Goal: Information Seeking & Learning: Learn about a topic

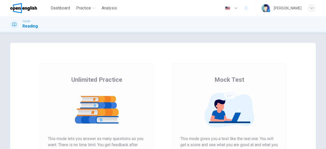
scroll to position [25, 0]
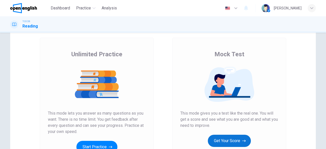
click at [232, 140] on button "Get Your Score" at bounding box center [229, 141] width 43 height 12
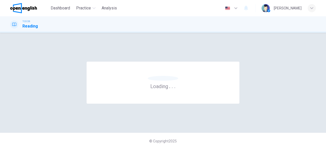
scroll to position [0, 0]
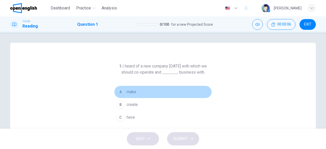
click at [130, 92] on span "make" at bounding box center [132, 92] width 10 height 6
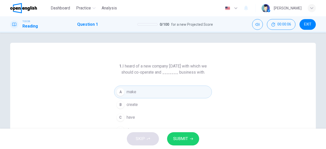
scroll to position [25, 0]
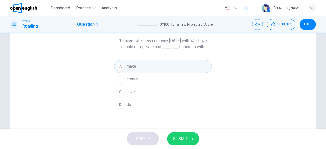
click at [181, 139] on span "SUBMIT" at bounding box center [180, 138] width 15 height 7
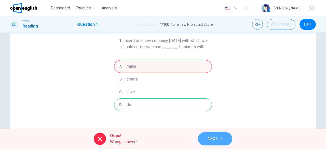
click at [215, 138] on span "NEXT" at bounding box center [213, 138] width 10 height 7
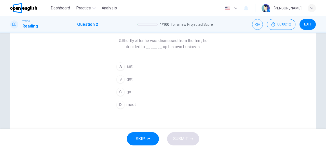
click at [128, 66] on span "set" at bounding box center [130, 66] width 6 height 6
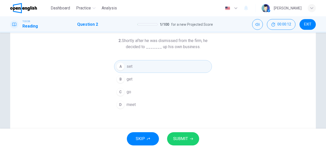
click at [186, 139] on span "SUBMIT" at bounding box center [180, 138] width 15 height 7
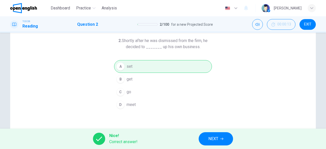
click at [214, 140] on span "NEXT" at bounding box center [214, 138] width 10 height 7
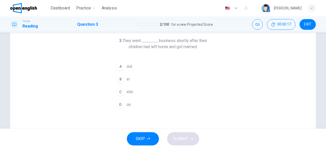
click at [133, 92] on button "C into" at bounding box center [163, 92] width 98 height 13
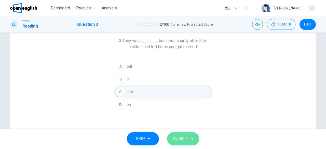
click at [186, 135] on span "SUBMIT" at bounding box center [180, 138] width 15 height 7
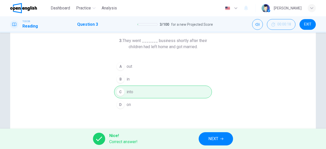
click at [204, 141] on button "NEXT" at bounding box center [216, 138] width 34 height 13
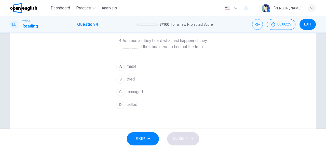
click at [132, 67] on span "made" at bounding box center [132, 66] width 10 height 6
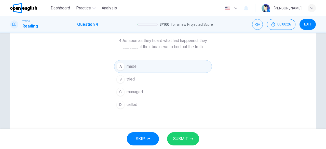
click at [180, 138] on span "SUBMIT" at bounding box center [180, 138] width 15 height 7
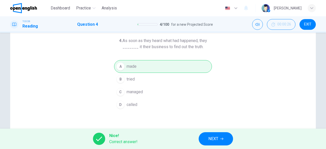
click at [208, 138] on button "NEXT" at bounding box center [216, 138] width 34 height 13
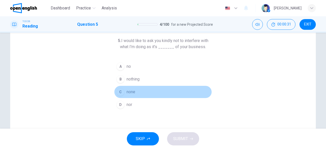
click at [136, 93] on button "C none" at bounding box center [163, 92] width 98 height 13
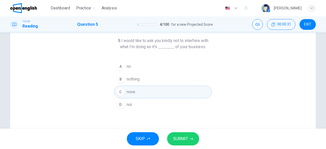
click at [182, 139] on span "SUBMIT" at bounding box center [180, 138] width 15 height 7
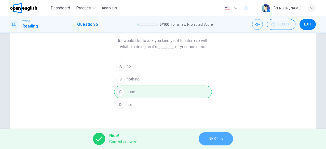
click at [215, 137] on span "NEXT" at bounding box center [214, 138] width 10 height 7
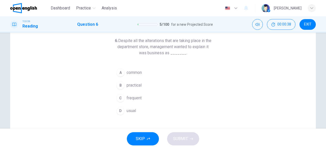
click at [133, 108] on span "usual" at bounding box center [131, 111] width 9 height 6
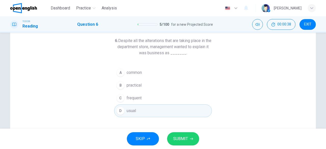
click at [183, 139] on span "SUBMIT" at bounding box center [180, 138] width 15 height 7
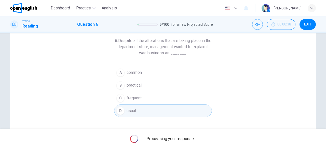
click at [183, 139] on span "Processing your response..." at bounding box center [172, 139] width 50 height 6
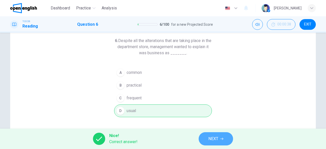
click at [221, 136] on button "NEXT" at bounding box center [216, 138] width 34 height 13
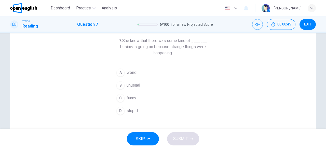
click at [133, 85] on span "unusual" at bounding box center [134, 85] width 14 height 6
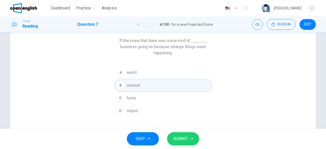
click at [196, 141] on button "SUBMIT" at bounding box center [183, 138] width 32 height 13
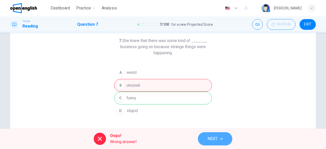
click at [215, 142] on span "NEXT" at bounding box center [213, 138] width 10 height 7
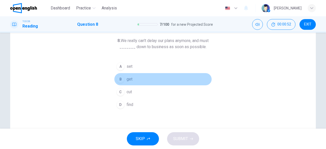
click at [128, 78] on span "get" at bounding box center [130, 79] width 6 height 6
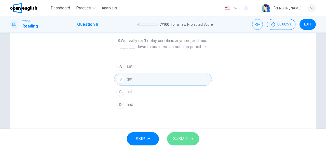
click at [175, 137] on span "SUBMIT" at bounding box center [180, 138] width 15 height 7
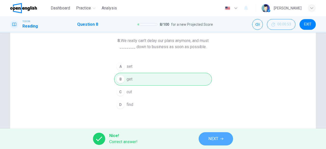
click at [202, 137] on button "NEXT" at bounding box center [216, 138] width 34 height 13
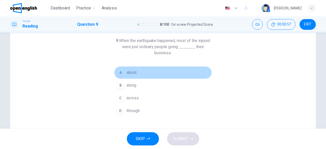
click at [131, 71] on span "about" at bounding box center [132, 73] width 10 height 6
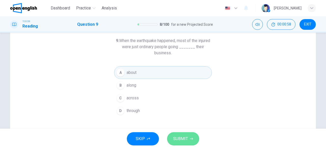
click at [186, 136] on span "SUBMIT" at bounding box center [180, 138] width 15 height 7
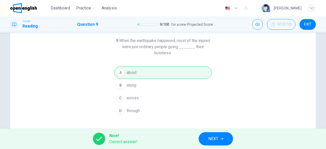
click at [207, 139] on button "NEXT" at bounding box center [216, 138] width 34 height 13
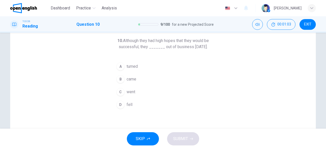
click at [133, 82] on span "came" at bounding box center [132, 79] width 10 height 6
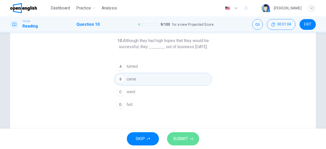
click at [188, 137] on button "SUBMIT" at bounding box center [183, 138] width 32 height 13
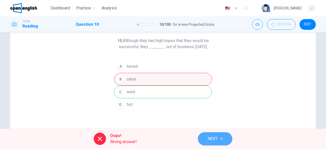
click at [212, 137] on span "NEXT" at bounding box center [213, 138] width 10 height 7
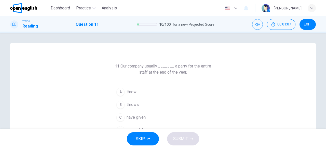
click at [142, 103] on button "B throws" at bounding box center [163, 104] width 98 height 13
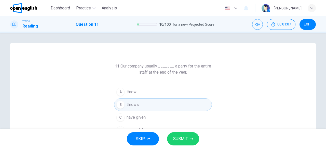
click at [178, 134] on button "SUBMIT" at bounding box center [183, 138] width 32 height 13
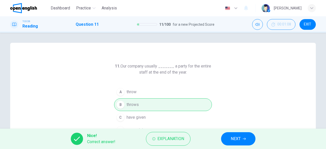
click at [229, 140] on button "NEXT" at bounding box center [238, 138] width 34 height 13
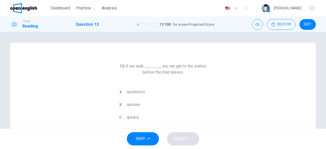
scroll to position [25, 0]
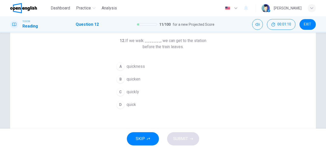
click at [138, 91] on button "C quickly" at bounding box center [163, 92] width 98 height 13
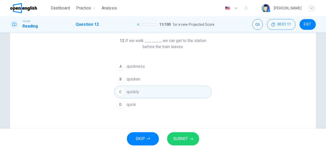
click at [189, 141] on button "SUBMIT" at bounding box center [183, 138] width 32 height 13
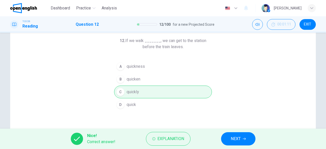
click at [228, 140] on button "NEXT" at bounding box center [238, 138] width 34 height 13
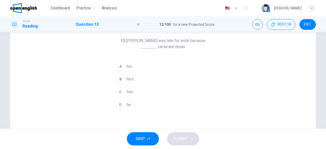
click at [128, 69] on span "his" at bounding box center [129, 66] width 5 height 6
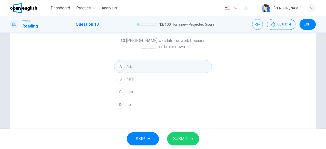
click at [187, 134] on button "SUBMIT" at bounding box center [183, 138] width 32 height 13
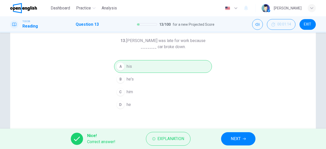
click at [239, 142] on span "NEXT" at bounding box center [236, 138] width 10 height 7
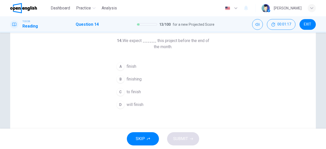
click at [140, 93] on button "C to finish" at bounding box center [163, 92] width 98 height 13
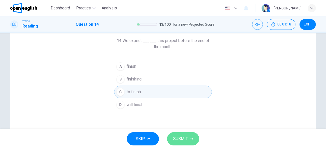
click at [191, 134] on button "SUBMIT" at bounding box center [183, 138] width 32 height 13
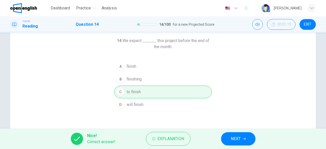
click at [227, 137] on button "NEXT" at bounding box center [238, 138] width 34 height 13
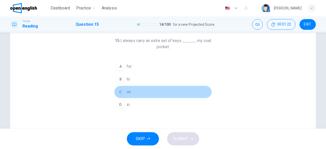
click at [129, 89] on span "on" at bounding box center [129, 92] width 4 height 6
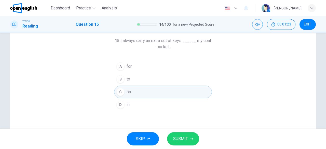
click at [130, 102] on button "D in" at bounding box center [163, 104] width 98 height 13
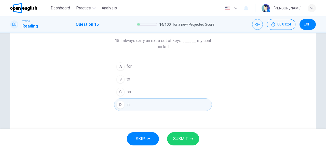
click at [185, 136] on span "SUBMIT" at bounding box center [180, 138] width 15 height 7
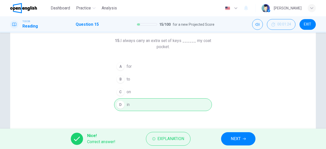
click at [245, 145] on button "NEXT" at bounding box center [238, 138] width 34 height 13
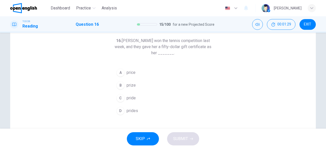
click at [130, 83] on span "prize" at bounding box center [131, 85] width 9 height 6
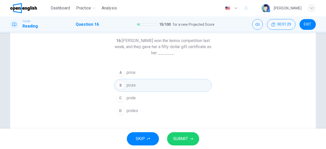
click at [174, 133] on button "SUBMIT" at bounding box center [183, 138] width 32 height 13
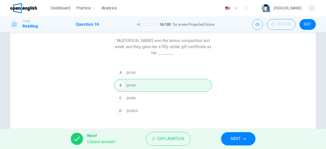
click at [225, 140] on button "NEXT" at bounding box center [238, 138] width 34 height 13
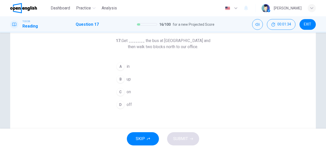
click at [130, 92] on button "C on" at bounding box center [163, 92] width 98 height 13
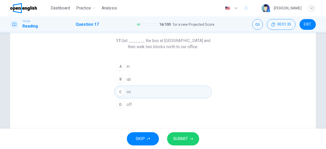
click at [190, 139] on icon "button" at bounding box center [191, 139] width 3 height 2
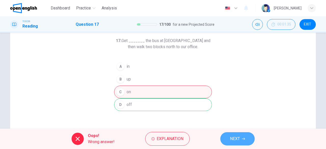
click at [232, 136] on span "NEXT" at bounding box center [235, 138] width 10 height 7
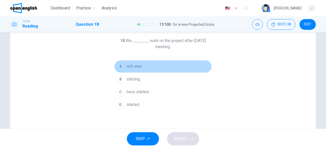
click at [136, 67] on span "will start" at bounding box center [134, 66] width 15 height 6
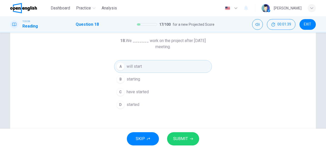
click at [180, 139] on span "SUBMIT" at bounding box center [180, 138] width 15 height 7
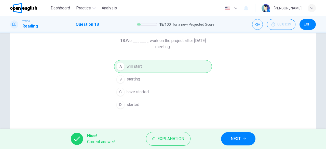
click at [240, 142] on span "NEXT" at bounding box center [236, 138] width 10 height 7
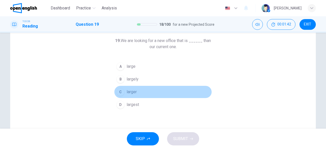
click at [138, 95] on button "C larger" at bounding box center [163, 92] width 98 height 13
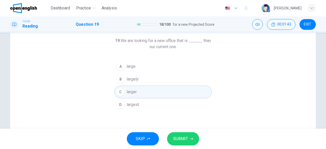
click at [181, 136] on span "SUBMIT" at bounding box center [180, 138] width 15 height 7
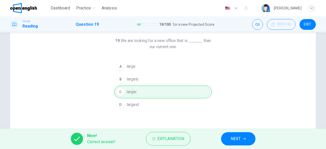
click at [232, 146] on div "Nice! Correct answer! Explanation NEXT" at bounding box center [163, 139] width 326 height 20
click at [232, 140] on span "NEXT" at bounding box center [236, 138] width 10 height 7
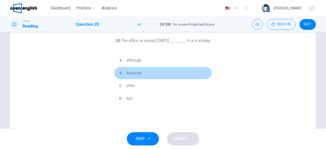
click at [138, 74] on span "because" at bounding box center [134, 73] width 15 height 6
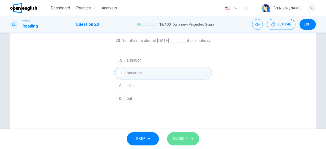
click at [192, 135] on button "SUBMIT" at bounding box center [183, 138] width 32 height 13
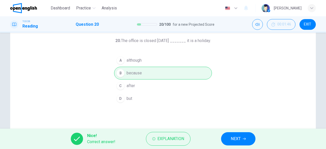
click at [230, 134] on button "NEXT" at bounding box center [238, 138] width 34 height 13
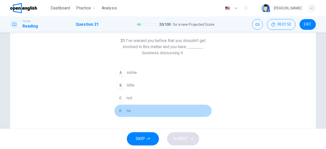
click at [127, 110] on span "no" at bounding box center [129, 111] width 4 height 6
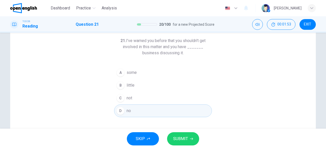
click at [185, 133] on button "SUBMIT" at bounding box center [183, 138] width 32 height 13
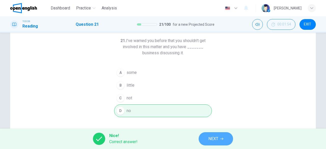
click at [208, 138] on button "NEXT" at bounding box center [216, 138] width 34 height 13
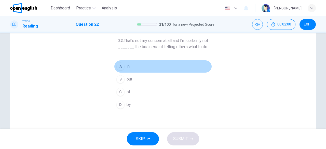
click at [127, 69] on span "in" at bounding box center [128, 66] width 3 height 6
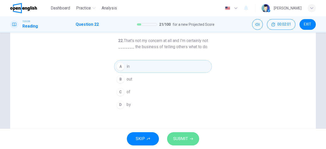
click at [183, 135] on span "SUBMIT" at bounding box center [180, 138] width 15 height 7
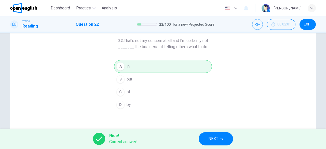
click at [224, 140] on button "NEXT" at bounding box center [216, 138] width 34 height 13
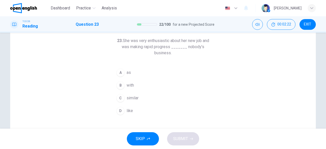
click at [132, 105] on button "D like" at bounding box center [163, 111] width 98 height 13
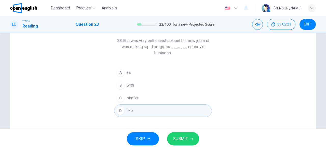
click at [175, 137] on span "SUBMIT" at bounding box center [180, 138] width 15 height 7
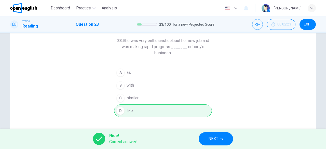
click at [212, 139] on span "NEXT" at bounding box center [214, 138] width 10 height 7
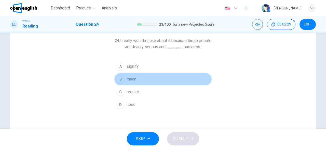
click at [129, 81] on span "mean" at bounding box center [132, 79] width 10 height 6
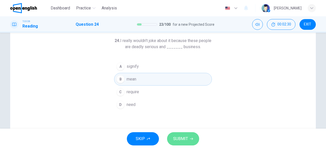
click at [180, 134] on button "SUBMIT" at bounding box center [183, 138] width 32 height 13
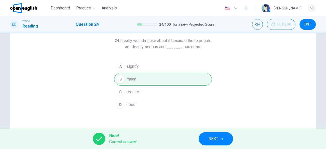
click at [214, 140] on span "NEXT" at bounding box center [214, 138] width 10 height 7
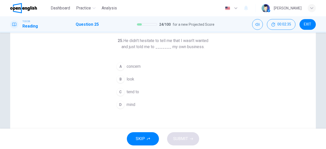
click at [134, 103] on span "mind" at bounding box center [131, 105] width 9 height 6
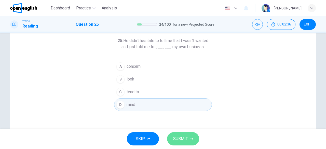
click at [180, 139] on span "SUBMIT" at bounding box center [180, 138] width 15 height 7
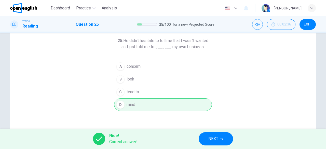
click at [202, 139] on button "NEXT" at bounding box center [216, 138] width 34 height 13
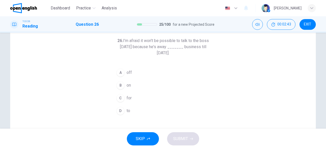
click at [117, 73] on div "A" at bounding box center [121, 73] width 8 height 8
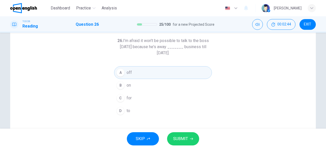
click at [182, 138] on span "SUBMIT" at bounding box center [180, 138] width 15 height 7
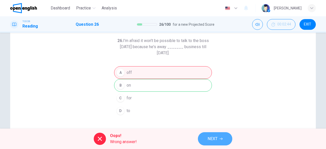
click at [222, 137] on button "NEXT" at bounding box center [215, 138] width 34 height 13
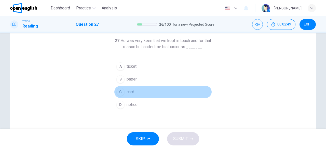
click at [133, 96] on button "C card" at bounding box center [163, 92] width 98 height 13
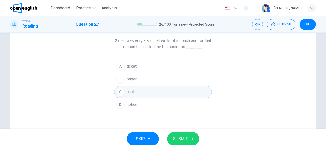
click at [186, 137] on span "SUBMIT" at bounding box center [180, 138] width 15 height 7
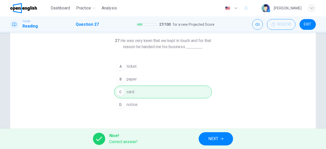
click at [209, 137] on span "NEXT" at bounding box center [214, 138] width 10 height 7
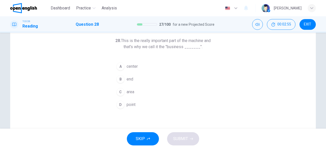
click at [134, 93] on button "C area" at bounding box center [163, 92] width 98 height 13
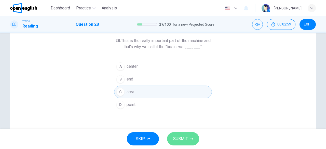
click at [182, 136] on span "SUBMIT" at bounding box center [180, 138] width 15 height 7
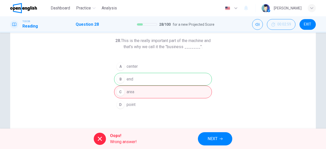
click at [215, 139] on span "NEXT" at bounding box center [213, 138] width 10 height 7
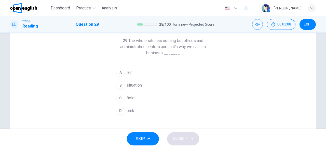
click at [131, 108] on span "park" at bounding box center [131, 111] width 8 height 6
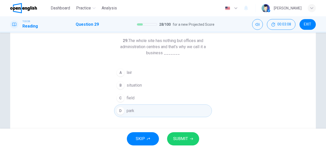
click at [178, 135] on button "SUBMIT" at bounding box center [183, 138] width 32 height 13
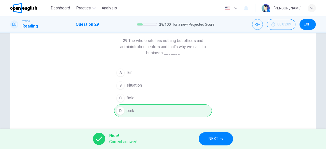
click at [202, 139] on button "NEXT" at bounding box center [216, 138] width 34 height 13
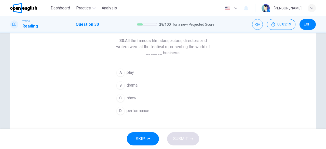
click at [135, 98] on span "show" at bounding box center [132, 98] width 10 height 6
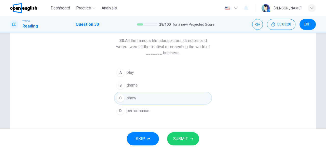
click at [187, 136] on span "SUBMIT" at bounding box center [180, 138] width 15 height 7
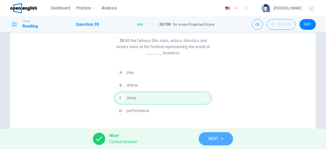
click at [206, 136] on button "NEXT" at bounding box center [216, 138] width 34 height 13
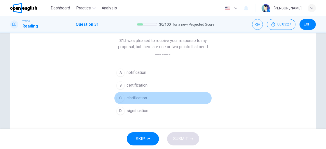
click at [147, 97] on button "C clarification" at bounding box center [163, 98] width 98 height 13
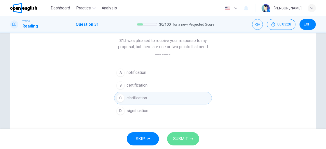
click at [178, 141] on span "SUBMIT" at bounding box center [180, 138] width 15 height 7
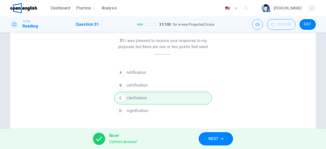
click at [208, 137] on button "NEXT" at bounding box center [216, 138] width 34 height 13
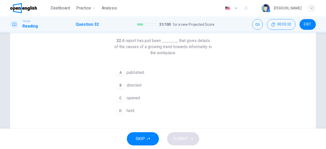
click at [145, 70] on button "A published" at bounding box center [163, 72] width 98 height 13
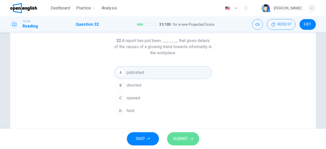
click at [186, 138] on span "SUBMIT" at bounding box center [180, 138] width 15 height 7
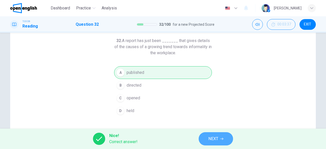
click at [211, 135] on span "NEXT" at bounding box center [214, 138] width 10 height 7
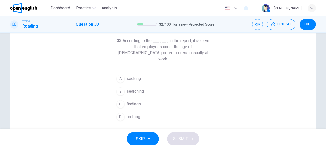
click at [135, 101] on span "findings" at bounding box center [134, 104] width 14 height 6
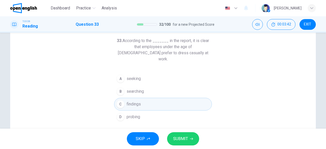
click at [182, 137] on span "SUBMIT" at bounding box center [180, 138] width 15 height 7
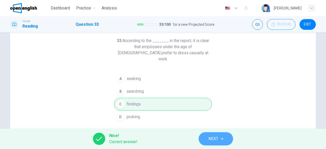
click at [215, 135] on span "NEXT" at bounding box center [214, 138] width 10 height 7
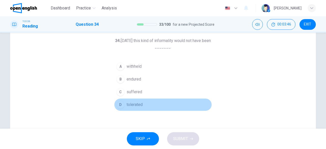
click at [144, 104] on button "D tolerated" at bounding box center [163, 104] width 98 height 13
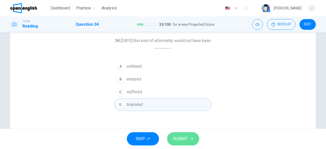
click at [176, 141] on span "SUBMIT" at bounding box center [180, 138] width 15 height 7
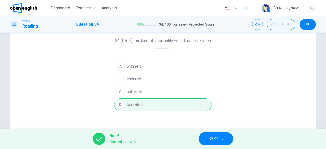
click at [214, 136] on span "NEXT" at bounding box center [214, 138] width 10 height 7
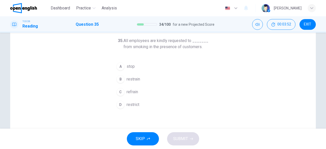
click at [142, 79] on button "B restrain" at bounding box center [163, 79] width 98 height 13
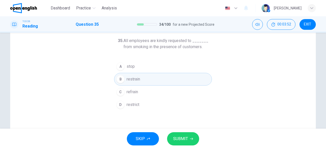
click at [140, 92] on button "C refrain" at bounding box center [163, 92] width 98 height 13
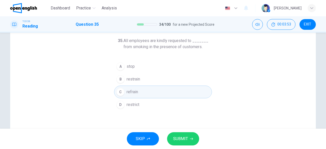
click at [182, 137] on span "SUBMIT" at bounding box center [180, 138] width 15 height 7
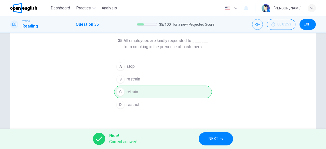
click at [207, 131] on div "Nice! Correct answer! NEXT" at bounding box center [163, 139] width 326 height 20
click at [213, 134] on button "NEXT" at bounding box center [216, 138] width 34 height 13
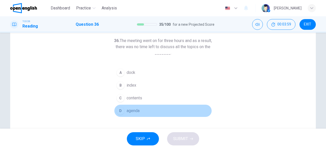
click at [139, 110] on button "D agenda" at bounding box center [163, 111] width 98 height 13
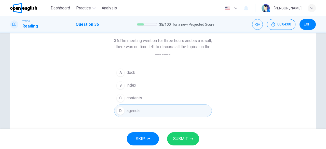
click at [181, 138] on span "SUBMIT" at bounding box center [180, 138] width 15 height 7
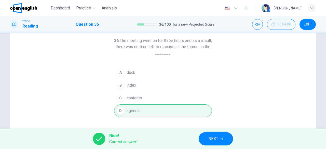
click at [206, 139] on button "NEXT" at bounding box center [216, 138] width 34 height 13
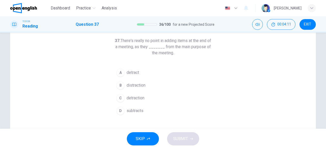
click at [133, 74] on span "detract" at bounding box center [133, 73] width 12 height 6
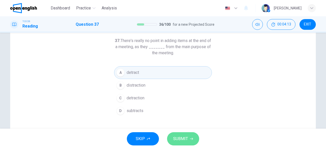
click at [178, 135] on button "SUBMIT" at bounding box center [183, 138] width 32 height 13
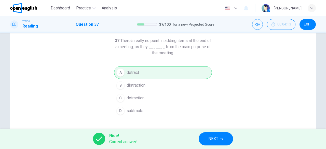
click at [212, 137] on span "NEXT" at bounding box center [214, 138] width 10 height 7
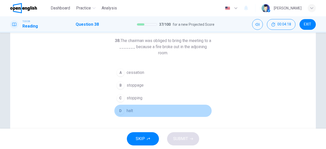
click at [130, 105] on button "D halt" at bounding box center [163, 111] width 98 height 13
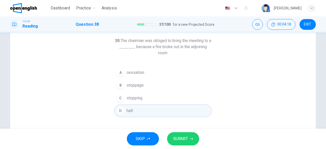
click at [180, 129] on div "38. The chairman was obliged to bring the meeting to a _______ because a fire b…" at bounding box center [163, 105] width 306 height 177
click at [190, 138] on icon "button" at bounding box center [191, 138] width 3 height 3
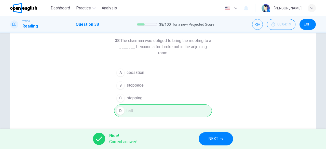
click at [198, 138] on div "Nice! Correct answer! NEXT" at bounding box center [163, 139] width 326 height 20
click at [220, 146] on div "Nice! Correct answer! NEXT" at bounding box center [163, 139] width 326 height 20
click at [214, 139] on span "NEXT" at bounding box center [214, 138] width 10 height 7
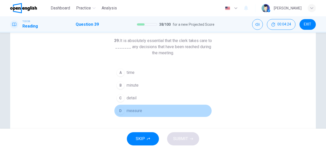
click at [140, 109] on span "measure" at bounding box center [135, 111] width 16 height 6
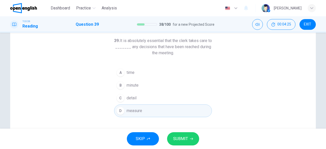
click at [179, 134] on button "SUBMIT" at bounding box center [183, 138] width 32 height 13
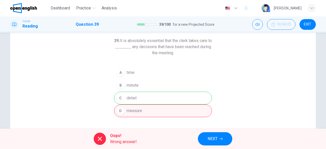
click at [208, 140] on span "NEXT" at bounding box center [213, 138] width 10 height 7
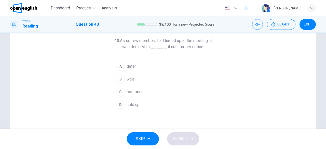
click at [143, 91] on button "C postpone" at bounding box center [163, 92] width 98 height 13
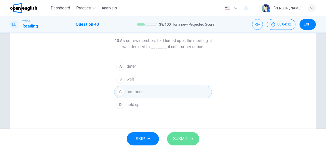
click at [195, 137] on button "SUBMIT" at bounding box center [183, 138] width 32 height 13
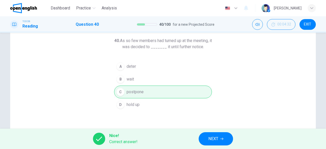
click at [196, 139] on div "Nice! Correct answer! NEXT" at bounding box center [163, 139] width 326 height 20
click at [208, 139] on button "NEXT" at bounding box center [216, 138] width 34 height 13
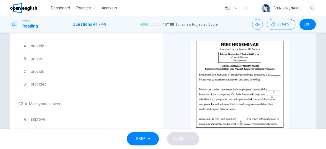
click at [42, 71] on span "provide" at bounding box center [38, 72] width 14 height 6
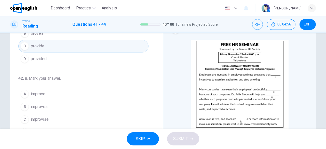
scroll to position [51, 0]
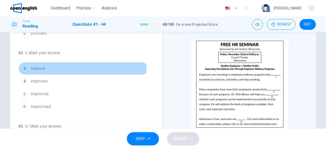
click at [40, 69] on span "improve" at bounding box center [38, 69] width 15 height 6
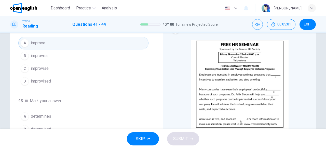
scroll to position [102, 0]
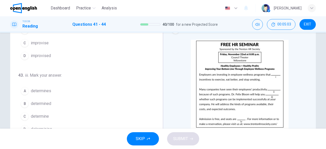
click at [45, 104] on span "determined" at bounding box center [41, 104] width 20 height 6
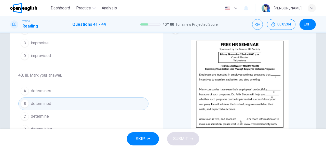
scroll to position [124, 0]
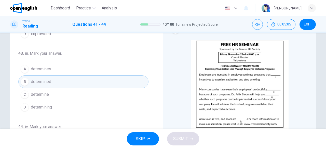
click at [56, 89] on button "C determine" at bounding box center [83, 94] width 130 height 13
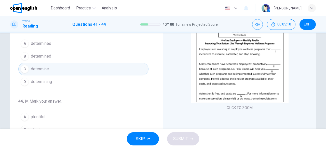
scroll to position [76, 0]
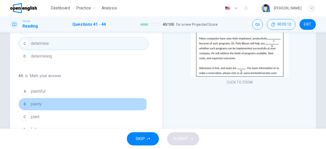
click at [40, 103] on span "plenty" at bounding box center [36, 104] width 11 height 6
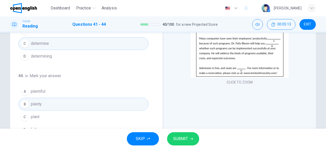
click at [184, 138] on span "SUBMIT" at bounding box center [180, 138] width 15 height 7
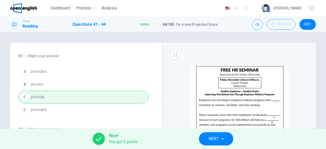
scroll to position [101, 0]
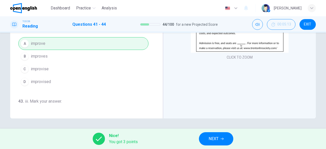
click at [226, 138] on button "NEXT" at bounding box center [216, 138] width 34 height 13
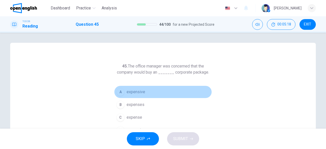
click at [131, 91] on span "expensive" at bounding box center [136, 92] width 19 height 6
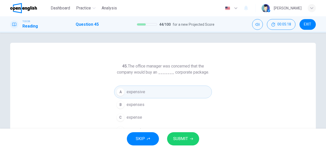
click at [176, 139] on span "SUBMIT" at bounding box center [180, 138] width 15 height 7
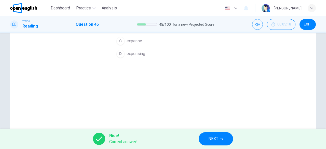
click at [209, 134] on button "NEXT" at bounding box center [216, 138] width 34 height 13
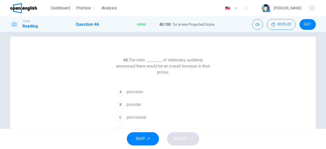
scroll to position [32, 0]
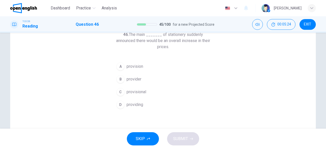
click at [122, 79] on div "B" at bounding box center [121, 79] width 8 height 8
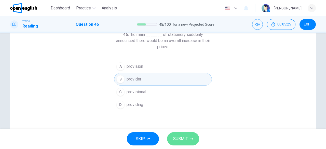
click at [180, 136] on span "SUBMIT" at bounding box center [180, 138] width 15 height 7
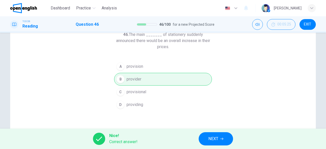
click at [218, 142] on span "NEXT" at bounding box center [214, 138] width 10 height 7
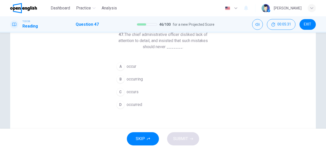
click at [134, 65] on span "occur" at bounding box center [132, 66] width 10 height 6
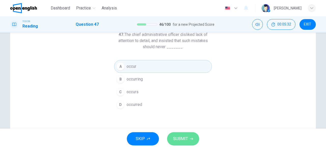
click at [188, 139] on button "SUBMIT" at bounding box center [183, 138] width 32 height 13
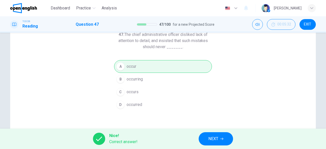
click at [221, 140] on icon "button" at bounding box center [222, 138] width 3 height 3
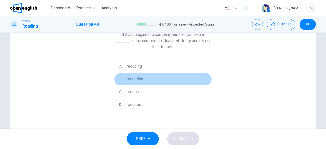
click at [139, 78] on span "reduction" at bounding box center [135, 79] width 17 height 6
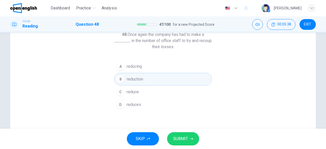
click at [183, 136] on span "SUBMIT" at bounding box center [180, 138] width 15 height 7
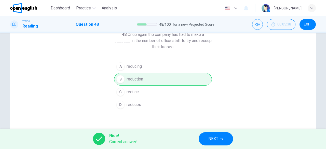
click at [209, 138] on span "NEXT" at bounding box center [214, 138] width 10 height 7
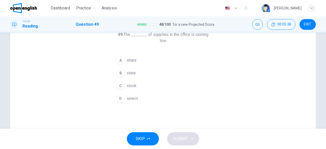
scroll to position [6, 0]
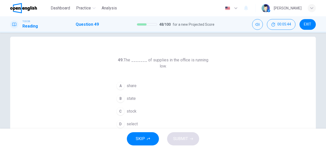
click at [131, 83] on span "share" at bounding box center [132, 86] width 10 height 6
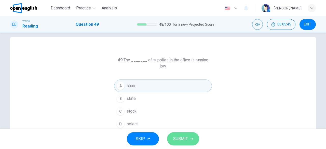
click at [189, 143] on button "SUBMIT" at bounding box center [183, 138] width 32 height 13
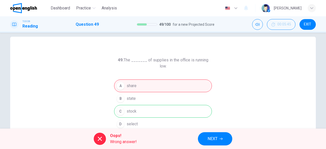
click at [211, 141] on span "NEXT" at bounding box center [213, 138] width 10 height 7
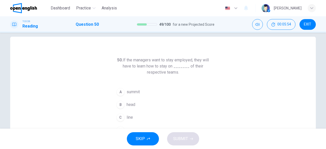
scroll to position [32, 0]
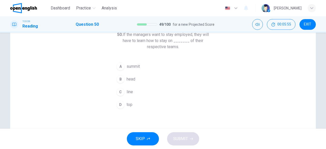
click at [131, 105] on span "top" at bounding box center [130, 105] width 6 height 6
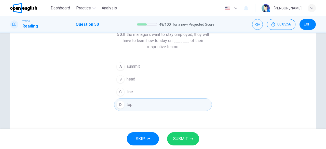
click at [188, 139] on span "SUBMIT" at bounding box center [180, 138] width 15 height 7
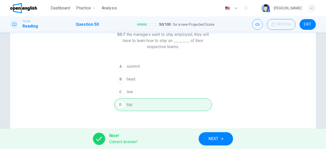
drag, startPoint x: 198, startPoint y: 140, endPoint x: 204, endPoint y: 140, distance: 5.4
click at [203, 140] on div "Nice! Correct answer! NEXT" at bounding box center [163, 139] width 326 height 20
click at [208, 140] on button "NEXT" at bounding box center [216, 138] width 34 height 13
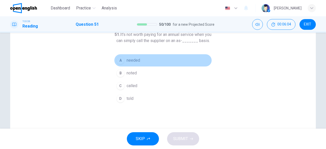
click at [136, 63] on span "needed" at bounding box center [134, 60] width 14 height 6
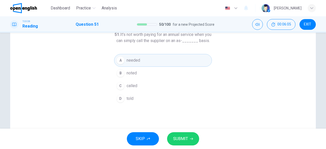
click at [178, 136] on span "SUBMIT" at bounding box center [180, 138] width 15 height 7
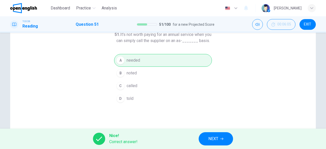
click at [220, 142] on button "NEXT" at bounding box center [216, 138] width 34 height 13
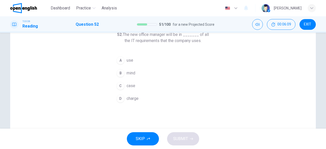
click at [140, 98] on button "D charge" at bounding box center [163, 98] width 98 height 13
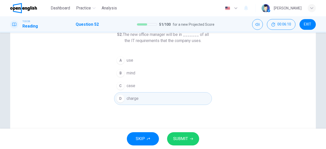
click at [180, 133] on button "SUBMIT" at bounding box center [183, 138] width 32 height 13
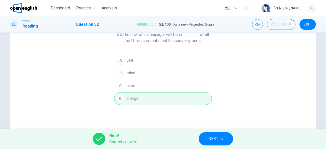
click at [211, 139] on span "NEXT" at bounding box center [214, 138] width 10 height 7
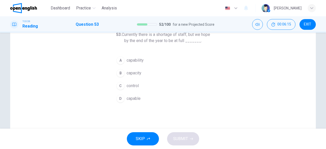
click at [140, 74] on span "capacity" at bounding box center [134, 73] width 15 height 6
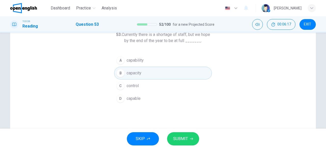
click at [142, 63] on span "capability" at bounding box center [135, 60] width 17 height 6
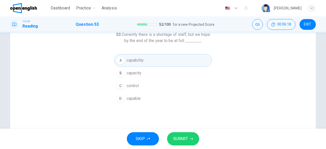
click at [194, 138] on button "SUBMIT" at bounding box center [183, 138] width 32 height 13
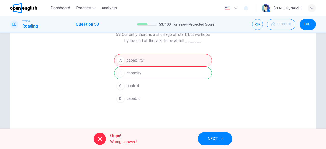
click at [218, 136] on button "NEXT" at bounding box center [215, 138] width 34 height 13
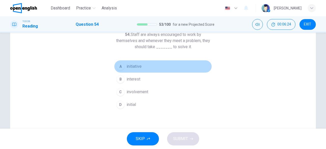
click at [138, 67] on span "initiative" at bounding box center [134, 66] width 15 height 6
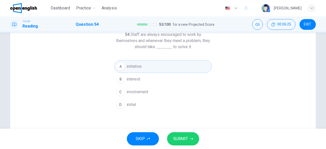
click at [194, 139] on button "SUBMIT" at bounding box center [183, 138] width 32 height 13
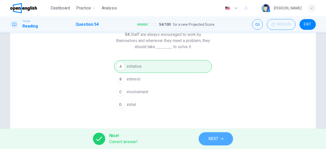
click at [206, 136] on button "NEXT" at bounding box center [216, 138] width 34 height 13
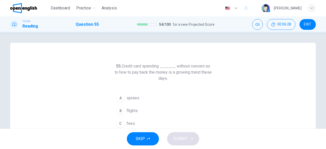
scroll to position [25, 0]
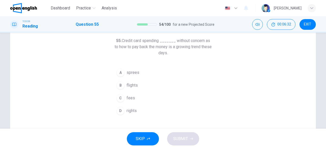
click at [130, 73] on span "sprees" at bounding box center [133, 73] width 13 height 6
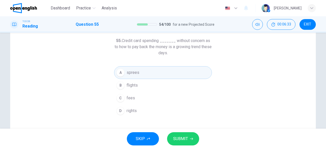
click at [178, 136] on span "SUBMIT" at bounding box center [180, 138] width 15 height 7
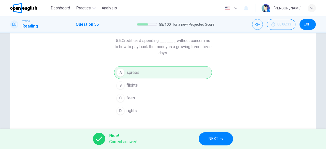
click at [205, 137] on button "NEXT" at bounding box center [216, 138] width 34 height 13
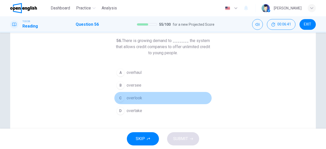
click at [140, 100] on span "overlook" at bounding box center [135, 98] width 16 height 6
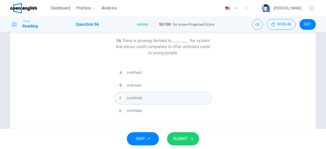
click at [141, 74] on span "overhaul" at bounding box center [134, 73] width 15 height 6
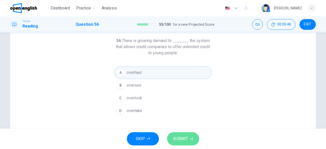
click at [180, 139] on span "SUBMIT" at bounding box center [180, 138] width 15 height 7
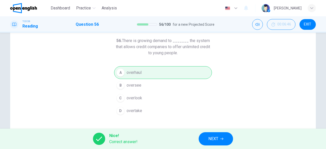
click at [207, 134] on button "NEXT" at bounding box center [216, 138] width 34 height 13
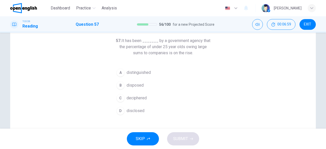
click at [138, 110] on span "disclosed" at bounding box center [136, 111] width 18 height 6
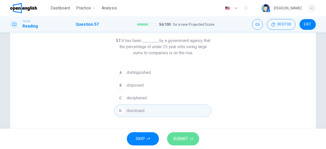
click at [177, 135] on button "SUBMIT" at bounding box center [183, 138] width 32 height 13
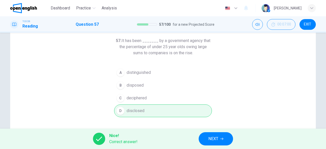
click at [218, 137] on span "NEXT" at bounding box center [214, 138] width 10 height 7
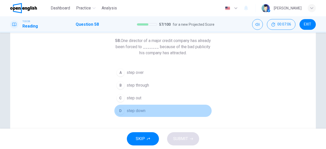
click at [140, 109] on span "step down" at bounding box center [136, 111] width 19 height 6
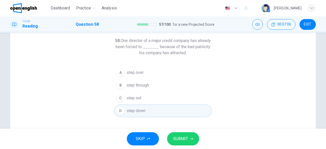
click at [189, 136] on button "SUBMIT" at bounding box center [183, 138] width 32 height 13
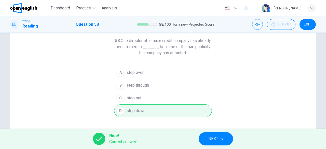
click at [207, 139] on button "NEXT" at bounding box center [216, 138] width 34 height 13
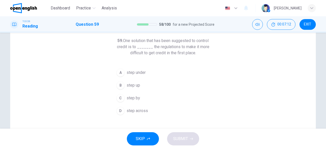
click at [138, 84] on span "step up" at bounding box center [134, 85] width 14 height 6
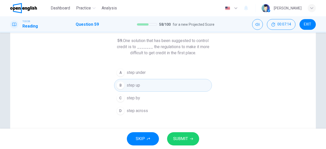
click at [186, 142] on span "SUBMIT" at bounding box center [180, 138] width 15 height 7
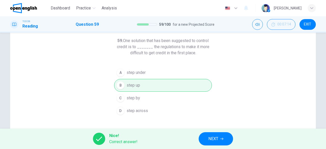
click at [199, 139] on button "NEXT" at bounding box center [216, 138] width 34 height 13
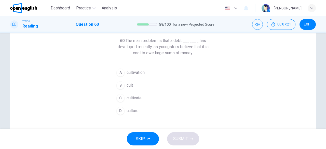
click at [134, 109] on span "culture" at bounding box center [133, 111] width 12 height 6
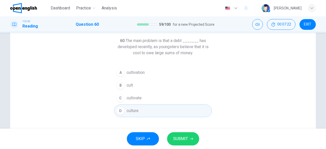
click at [182, 136] on span "SUBMIT" at bounding box center [180, 138] width 15 height 7
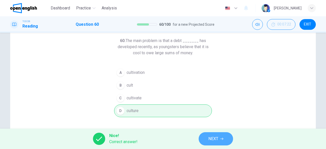
click at [207, 143] on button "NEXT" at bounding box center [216, 138] width 34 height 13
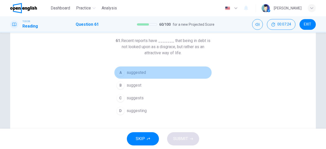
click at [139, 73] on span "suggested" at bounding box center [136, 73] width 19 height 6
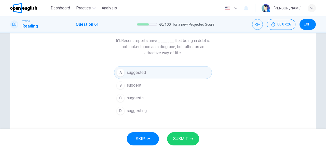
click at [180, 137] on span "SUBMIT" at bounding box center [180, 138] width 15 height 7
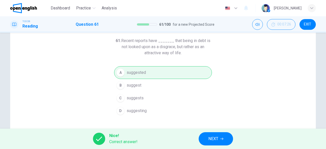
click at [220, 137] on button "NEXT" at bounding box center [216, 138] width 34 height 13
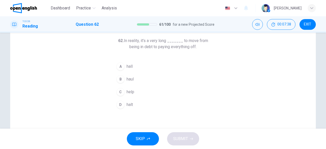
click at [133, 79] on span "haul" at bounding box center [130, 79] width 7 height 6
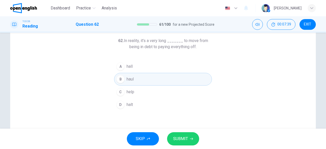
click at [174, 135] on span "SUBMIT" at bounding box center [180, 138] width 15 height 7
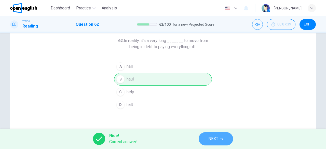
click at [215, 135] on button "NEXT" at bounding box center [216, 138] width 34 height 13
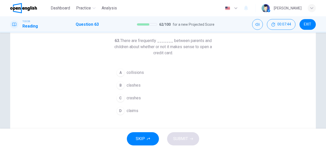
click at [136, 83] on span "clashes" at bounding box center [134, 85] width 14 height 6
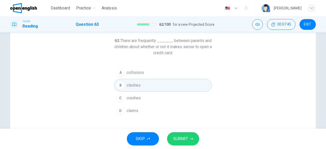
click at [185, 135] on button "SUBMIT" at bounding box center [183, 138] width 32 height 13
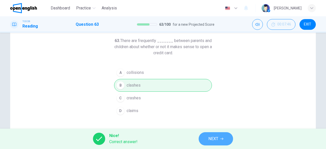
click at [209, 138] on span "NEXT" at bounding box center [214, 138] width 10 height 7
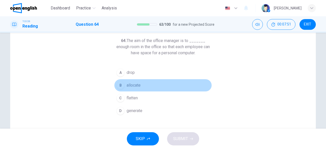
click at [136, 84] on span "allocate" at bounding box center [134, 85] width 14 height 6
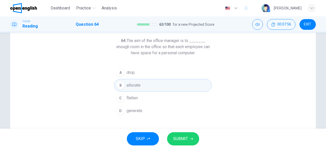
click at [182, 137] on span "SUBMIT" at bounding box center [180, 138] width 15 height 7
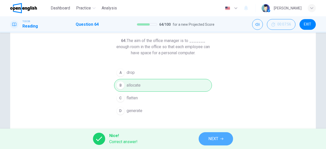
click at [206, 139] on button "NEXT" at bounding box center [216, 138] width 34 height 13
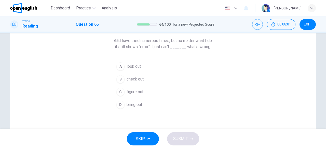
click at [142, 95] on span "figure out" at bounding box center [135, 92] width 17 height 6
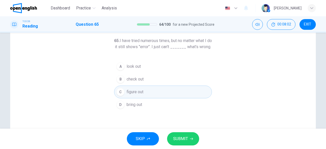
drag, startPoint x: 178, startPoint y: 132, endPoint x: 181, endPoint y: 135, distance: 4.2
click at [178, 132] on div "SKIP SUBMIT" at bounding box center [163, 139] width 326 height 20
click at [181, 135] on button "SUBMIT" at bounding box center [183, 138] width 32 height 13
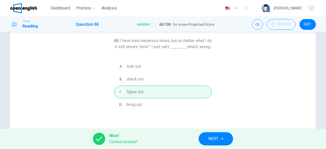
click at [212, 144] on button "NEXT" at bounding box center [216, 138] width 34 height 13
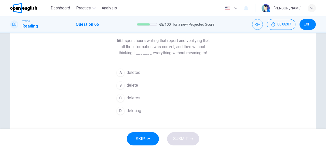
click at [133, 75] on span "deleted" at bounding box center [134, 73] width 14 height 6
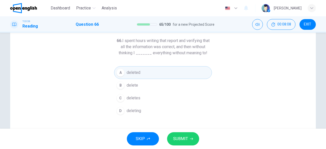
click at [183, 138] on span "SUBMIT" at bounding box center [180, 138] width 15 height 7
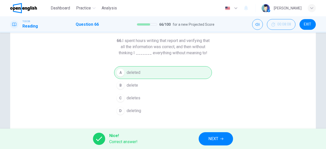
click at [211, 132] on div "Nice! Correct answer! NEXT" at bounding box center [163, 139] width 326 height 20
click at [215, 134] on button "NEXT" at bounding box center [216, 138] width 34 height 13
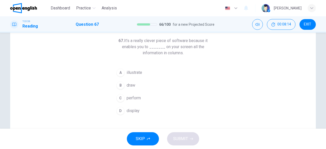
click at [135, 72] on span "illustrate" at bounding box center [135, 73] width 16 height 6
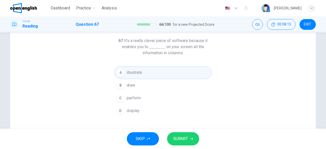
click at [137, 108] on span "display" at bounding box center [133, 111] width 13 height 6
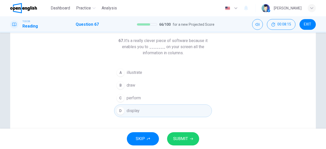
click at [176, 136] on span "SUBMIT" at bounding box center [180, 138] width 15 height 7
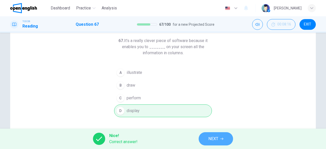
click at [211, 138] on span "NEXT" at bounding box center [214, 138] width 10 height 7
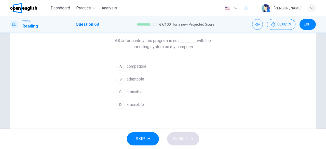
click at [142, 65] on span "compatible" at bounding box center [137, 66] width 20 height 6
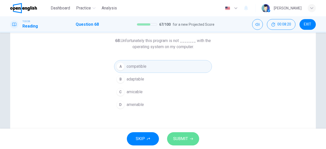
click at [182, 139] on span "SUBMIT" at bounding box center [180, 138] width 15 height 7
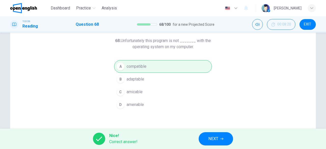
click at [222, 135] on button "NEXT" at bounding box center [216, 138] width 34 height 13
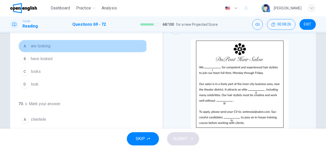
click at [44, 46] on span "are looking" at bounding box center [41, 46] width 20 height 6
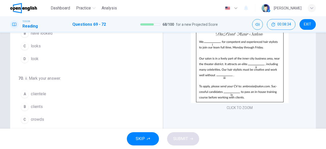
scroll to position [76, 0]
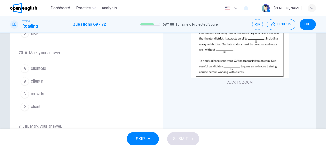
click at [40, 67] on span "clientele" at bounding box center [38, 69] width 15 height 6
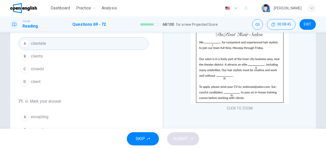
scroll to position [76, 0]
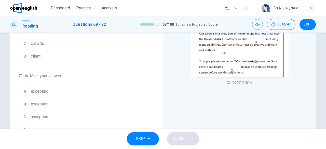
click at [44, 103] on span "exception" at bounding box center [40, 104] width 18 height 6
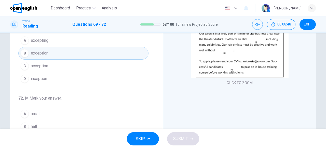
scroll to position [124, 0]
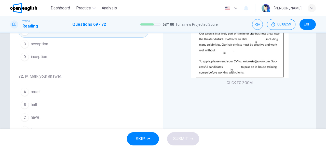
click at [31, 92] on span "must" at bounding box center [35, 92] width 9 height 6
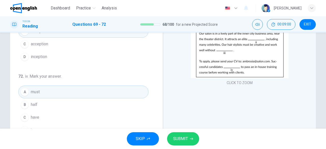
click at [186, 140] on span "SUBMIT" at bounding box center [180, 138] width 15 height 7
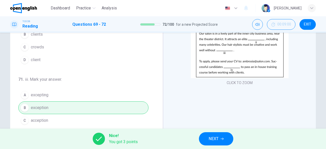
scroll to position [0, 0]
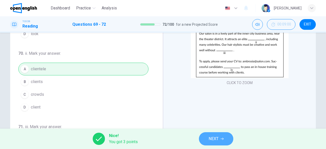
click at [215, 137] on span "NEXT" at bounding box center [214, 138] width 10 height 7
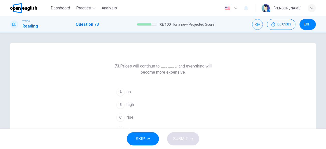
click at [132, 118] on span "rise" at bounding box center [130, 117] width 7 height 6
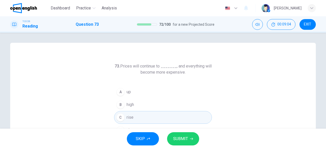
click at [192, 140] on icon "button" at bounding box center [191, 138] width 3 height 3
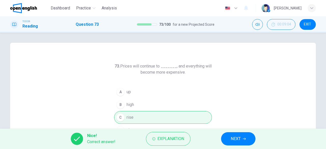
click at [218, 136] on div "Nice! Correct answer! Explanation NEXT" at bounding box center [163, 139] width 326 height 20
click at [224, 137] on button "NEXT" at bounding box center [238, 138] width 34 height 13
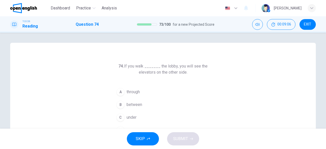
click at [137, 92] on span "through" at bounding box center [133, 92] width 13 height 6
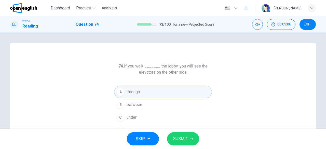
click at [181, 135] on span "SUBMIT" at bounding box center [180, 138] width 15 height 7
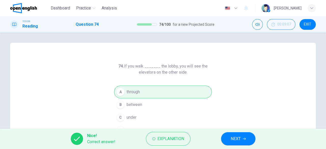
click at [237, 143] on button "NEXT" at bounding box center [238, 138] width 34 height 13
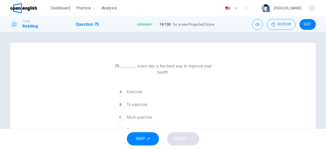
scroll to position [25, 0]
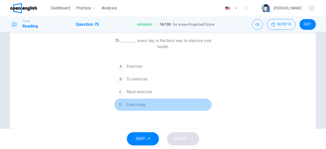
click at [143, 106] on span "Exercising" at bounding box center [136, 105] width 19 height 6
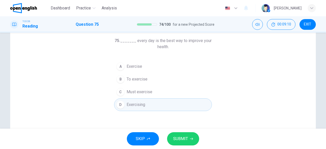
click at [188, 135] on button "SUBMIT" at bounding box center [183, 138] width 32 height 13
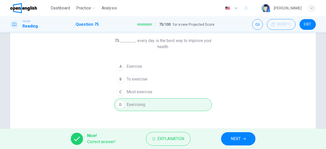
click at [233, 142] on span "NEXT" at bounding box center [236, 138] width 10 height 7
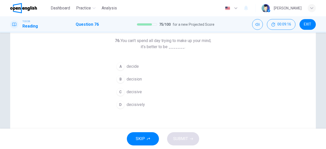
click at [135, 90] on span "decisive" at bounding box center [134, 92] width 15 height 6
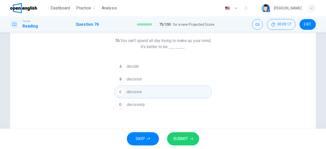
click at [183, 136] on span "SUBMIT" at bounding box center [180, 138] width 15 height 7
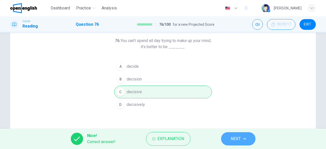
click at [227, 137] on button "NEXT" at bounding box center [238, 138] width 34 height 13
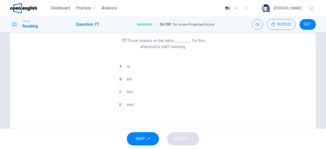
click at [129, 80] on span "are" at bounding box center [130, 79] width 6 height 6
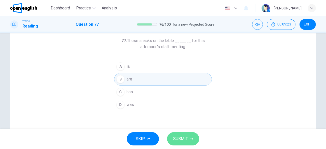
click at [187, 134] on button "SUBMIT" at bounding box center [183, 138] width 32 height 13
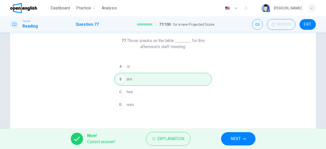
click at [226, 139] on button "NEXT" at bounding box center [238, 138] width 34 height 13
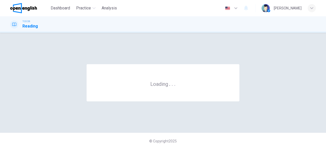
scroll to position [0, 0]
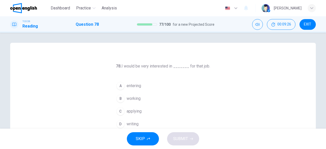
click at [136, 113] on span "applying" at bounding box center [134, 111] width 15 height 6
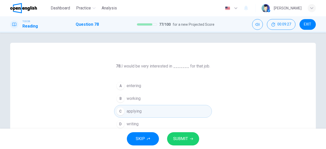
click at [175, 137] on span "SUBMIT" at bounding box center [180, 138] width 15 height 7
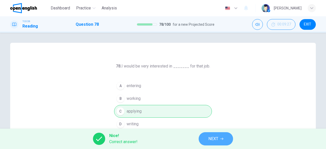
click at [209, 140] on span "NEXT" at bounding box center [214, 138] width 10 height 7
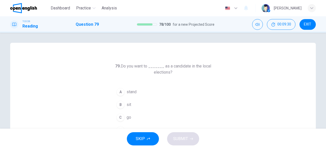
scroll to position [25, 0]
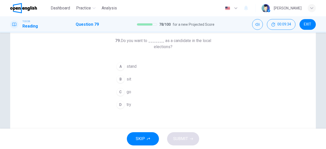
click at [129, 93] on span "go" at bounding box center [129, 92] width 5 height 6
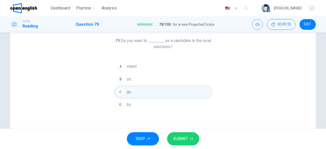
click at [183, 138] on span "SUBMIT" at bounding box center [180, 138] width 15 height 7
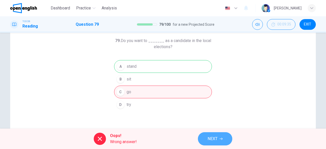
click at [217, 137] on span "NEXT" at bounding box center [213, 138] width 10 height 7
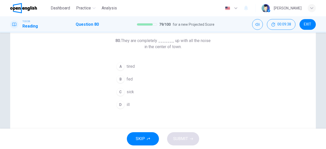
click at [132, 81] on button "B fed" at bounding box center [163, 79] width 98 height 13
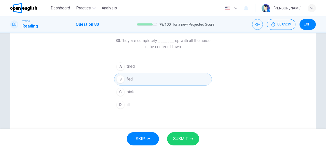
click at [181, 137] on span "SUBMIT" at bounding box center [180, 138] width 15 height 7
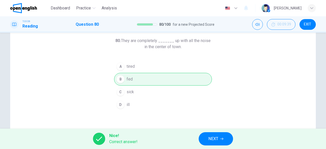
click at [203, 141] on button "NEXT" at bounding box center [216, 138] width 34 height 13
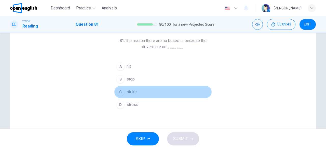
click at [137, 91] on button "C strike" at bounding box center [163, 92] width 98 height 13
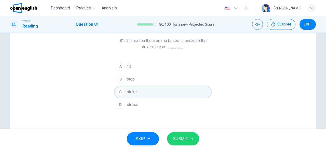
click at [182, 133] on button "SUBMIT" at bounding box center [183, 138] width 32 height 13
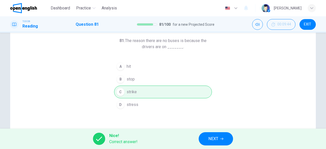
click at [205, 138] on button "NEXT" at bounding box center [216, 138] width 34 height 13
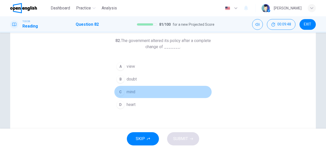
click at [136, 93] on button "C mind" at bounding box center [163, 92] width 98 height 13
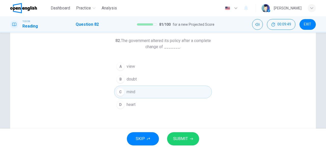
click at [183, 135] on span "SUBMIT" at bounding box center [180, 138] width 15 height 7
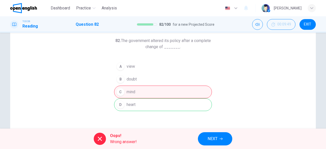
click at [214, 138] on span "NEXT" at bounding box center [213, 138] width 10 height 7
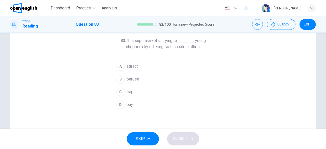
click at [128, 63] on span "attract" at bounding box center [132, 66] width 11 height 6
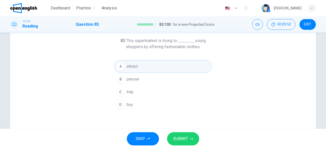
click at [181, 134] on button "SUBMIT" at bounding box center [183, 138] width 32 height 13
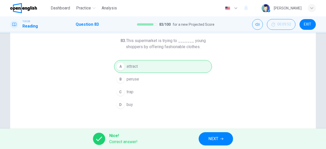
click at [204, 140] on button "NEXT" at bounding box center [216, 138] width 34 height 13
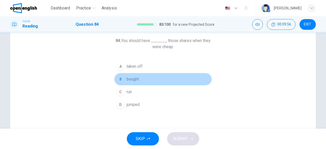
click at [136, 77] on span "bought" at bounding box center [133, 79] width 12 height 6
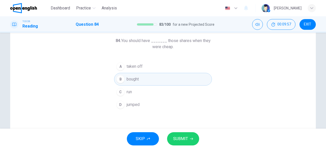
click at [183, 141] on span "SUBMIT" at bounding box center [180, 138] width 15 height 7
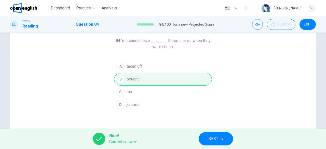
click at [208, 136] on button "NEXT" at bounding box center [216, 138] width 34 height 13
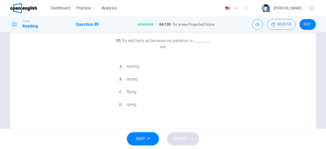
click at [132, 68] on span "running" at bounding box center [133, 66] width 13 height 6
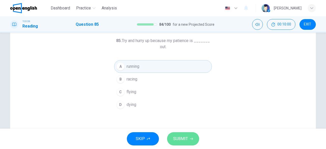
click at [184, 138] on span "SUBMIT" at bounding box center [180, 138] width 15 height 7
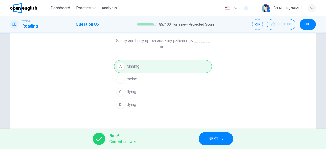
click at [198, 139] on div "Nice! Correct answer! NEXT" at bounding box center [163, 139] width 326 height 20
click at [201, 139] on button "NEXT" at bounding box center [216, 138] width 34 height 13
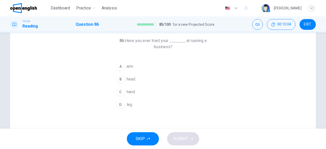
click at [133, 93] on span "hand" at bounding box center [131, 92] width 8 height 6
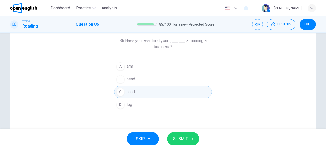
click at [187, 136] on span "SUBMIT" at bounding box center [180, 138] width 15 height 7
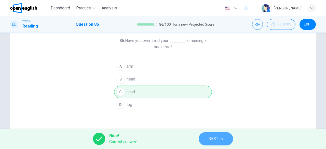
click at [205, 135] on button "NEXT" at bounding box center [216, 138] width 34 height 13
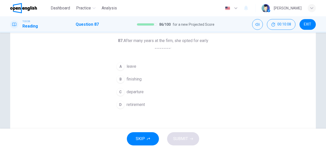
click at [135, 67] on button "A leave" at bounding box center [163, 66] width 98 height 13
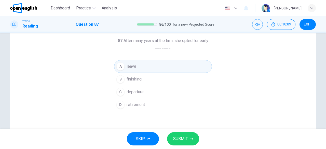
click at [180, 138] on span "SUBMIT" at bounding box center [180, 138] width 15 height 7
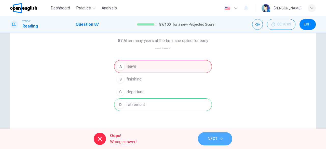
click at [217, 136] on span "NEXT" at bounding box center [213, 138] width 10 height 7
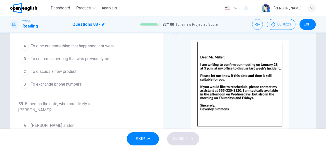
scroll to position [0, 0]
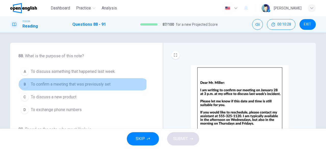
click at [24, 83] on div "B" at bounding box center [25, 84] width 8 height 8
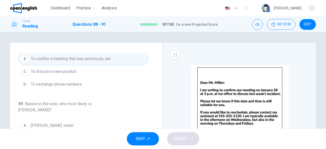
scroll to position [25, 0]
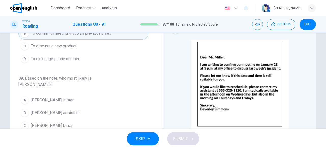
click at [25, 122] on div "C" at bounding box center [25, 126] width 8 height 8
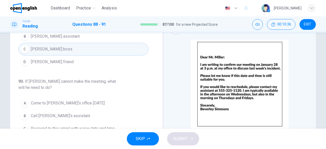
scroll to position [127, 0]
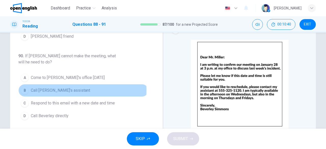
click at [24, 86] on div "B" at bounding box center [25, 90] width 8 height 8
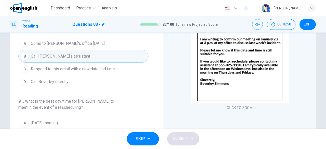
scroll to position [76, 0]
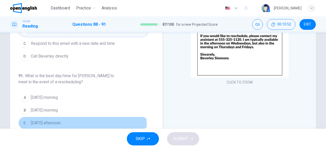
click at [61, 120] on span "[DATE] afternoon" at bounding box center [46, 123] width 30 height 6
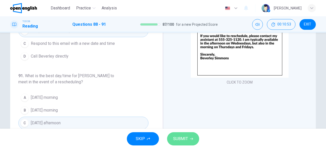
click at [191, 139] on icon "button" at bounding box center [191, 139] width 3 height 2
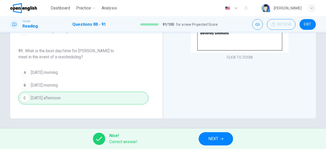
scroll to position [0, 0]
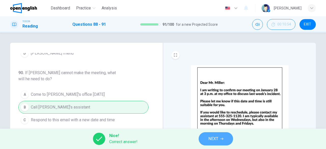
click at [222, 137] on button "NEXT" at bounding box center [216, 138] width 34 height 13
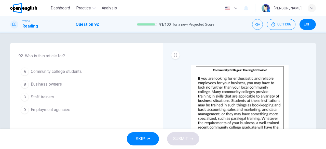
click at [57, 85] on span "Business owners" at bounding box center [46, 84] width 31 height 6
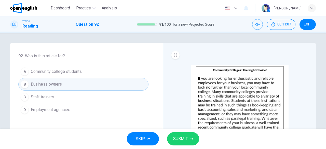
click at [188, 136] on button "SUBMIT" at bounding box center [183, 138] width 32 height 13
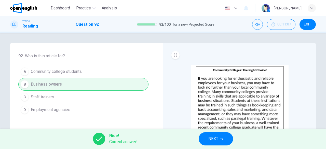
click at [214, 140] on span "NEXT" at bounding box center [214, 138] width 10 height 7
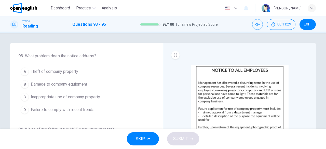
click at [27, 95] on div "C" at bounding box center [25, 97] width 8 height 8
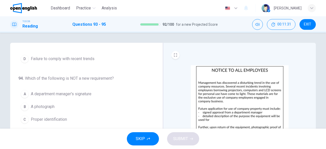
scroll to position [25, 0]
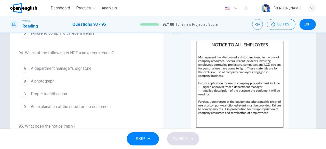
click at [59, 91] on span "Proper identification" at bounding box center [49, 94] width 36 height 6
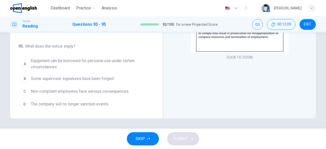
scroll to position [76, 0]
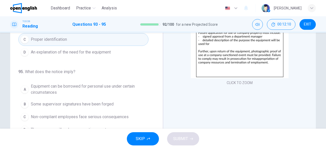
click at [21, 117] on div "C" at bounding box center [25, 117] width 8 height 8
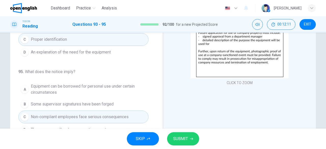
click at [191, 135] on button "SUBMIT" at bounding box center [183, 138] width 32 height 13
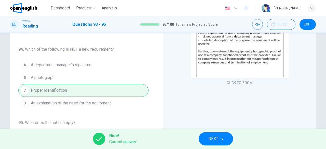
scroll to position [0, 0]
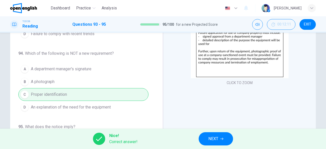
click at [232, 138] on button "NEXT" at bounding box center [216, 138] width 34 height 13
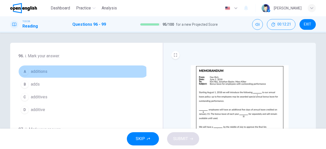
click at [41, 73] on span "additions" at bounding box center [39, 72] width 17 height 6
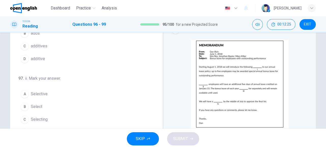
scroll to position [51, 0]
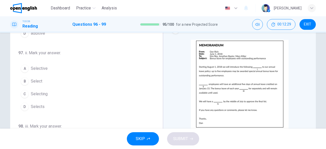
click at [42, 82] on button "B Select" at bounding box center [83, 81] width 130 height 13
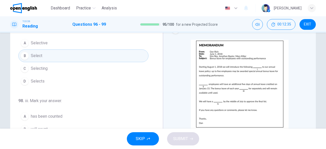
scroll to position [102, 0]
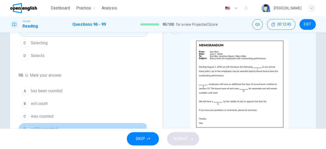
click at [59, 125] on button "D will be counted" at bounding box center [83, 129] width 130 height 13
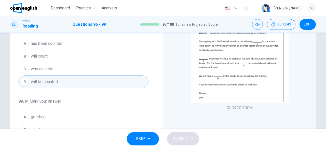
scroll to position [76, 0]
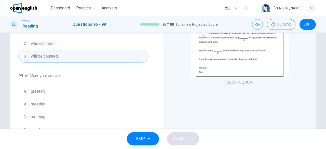
click at [44, 101] on span "meeting" at bounding box center [38, 104] width 15 height 6
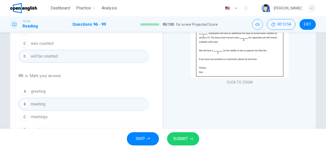
click at [182, 141] on span "SUBMIT" at bounding box center [180, 138] width 15 height 7
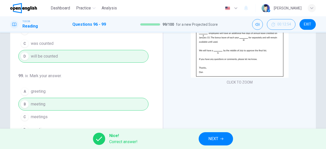
scroll to position [22, 0]
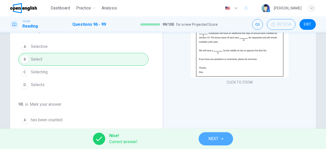
click at [207, 135] on button "NEXT" at bounding box center [216, 138] width 34 height 13
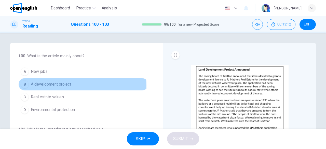
click at [25, 85] on div "B" at bounding box center [25, 84] width 8 height 8
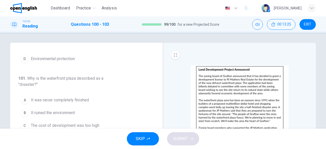
scroll to position [76, 0]
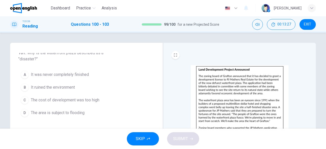
click at [23, 71] on div "A" at bounding box center [25, 75] width 8 height 8
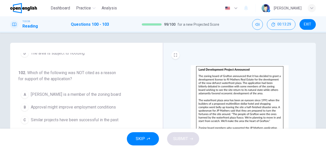
scroll to position [25, 0]
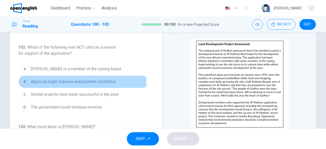
click at [37, 82] on span "Approval might improve employment conditions" at bounding box center [73, 82] width 85 height 6
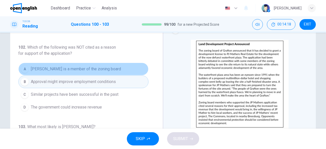
click at [103, 70] on span "[PERSON_NAME] is a member of the zoning board" at bounding box center [76, 69] width 90 height 6
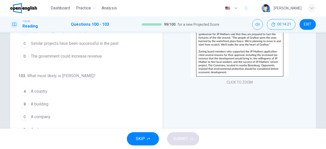
scroll to position [101, 0]
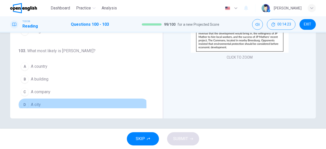
click at [41, 103] on button "D A city" at bounding box center [83, 104] width 130 height 13
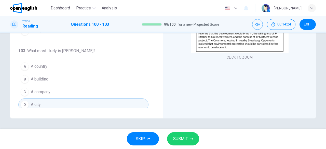
click at [174, 136] on span "SUBMIT" at bounding box center [180, 138] width 15 height 7
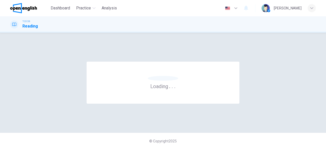
scroll to position [0, 0]
